Goal: Navigation & Orientation: Find specific page/section

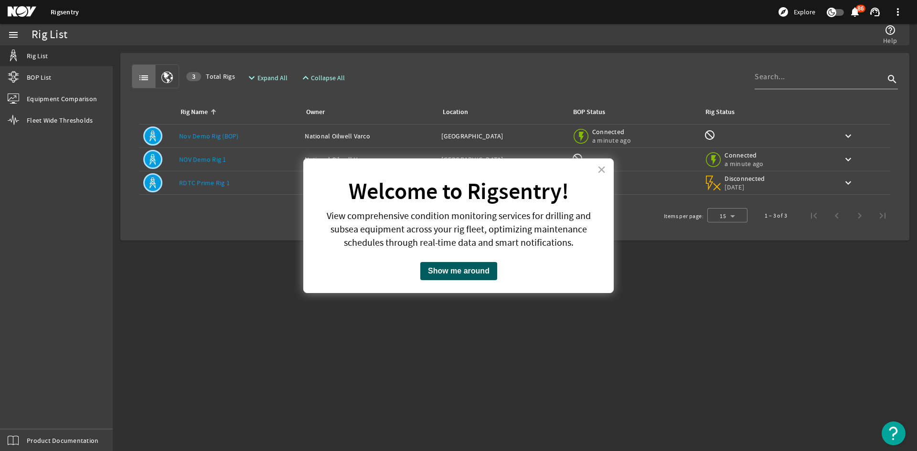
click at [462, 275] on button "Show me around" at bounding box center [458, 271] width 77 height 18
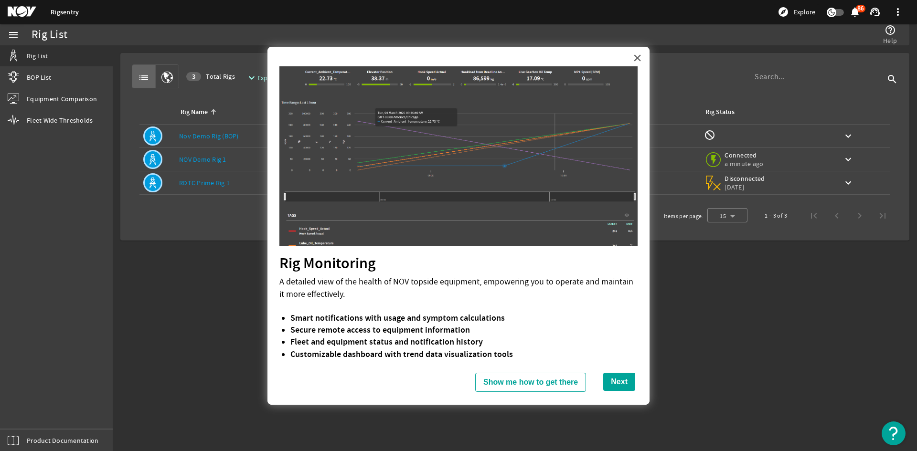
click at [637, 55] on button "×" at bounding box center [637, 57] width 9 height 15
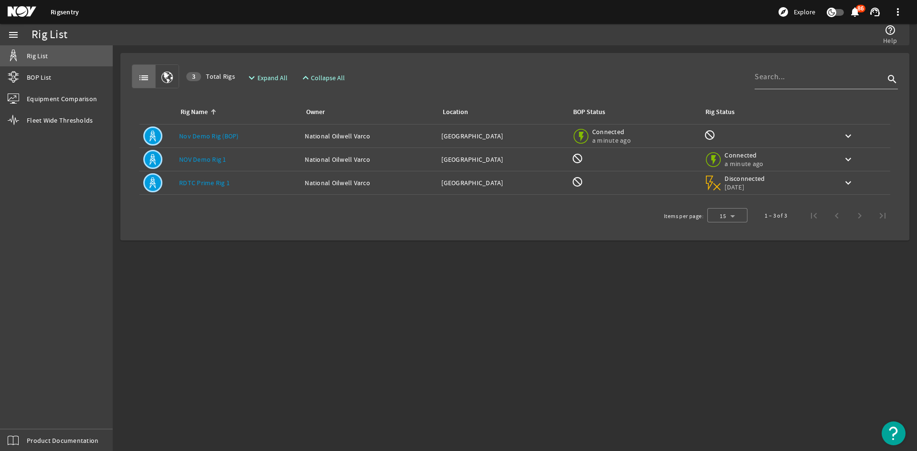
click at [29, 56] on span "Rig List" at bounding box center [37, 56] width 21 height 10
click at [33, 76] on span "BOP List" at bounding box center [39, 78] width 24 height 10
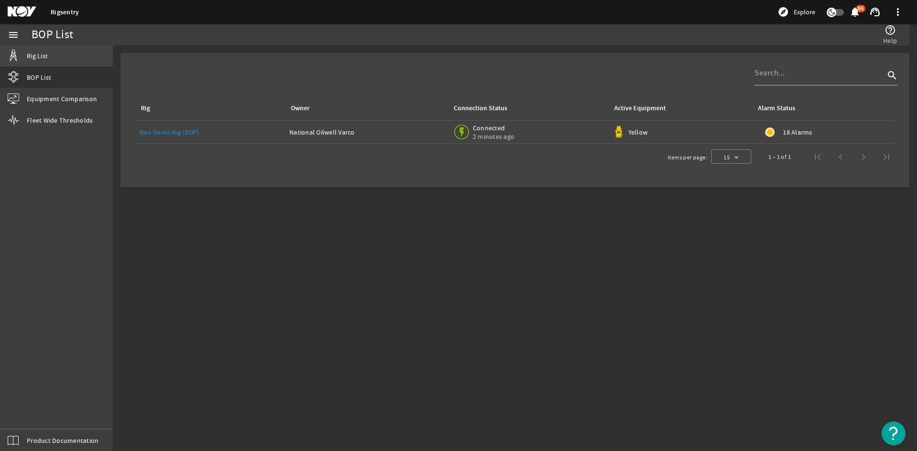
click at [37, 55] on span "Rig List" at bounding box center [37, 56] width 21 height 10
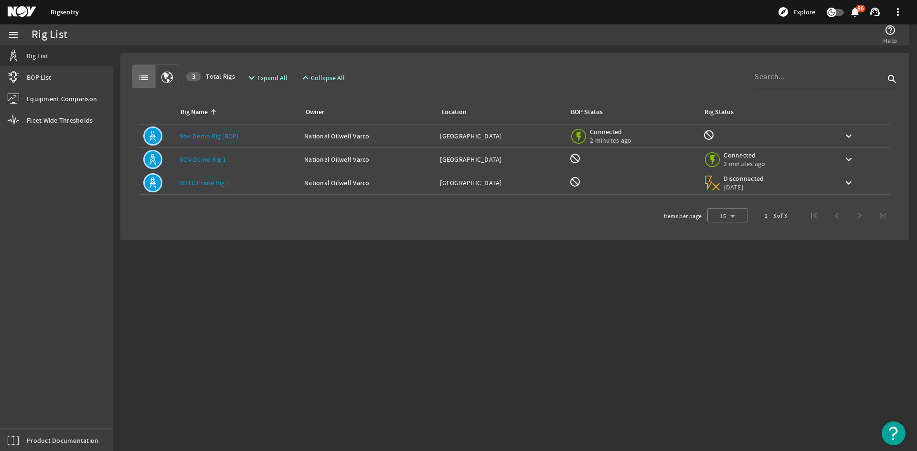
click at [20, 9] on mat-icon at bounding box center [29, 11] width 43 height 11
